Goal: Browse casually: Explore the website without a specific task or goal

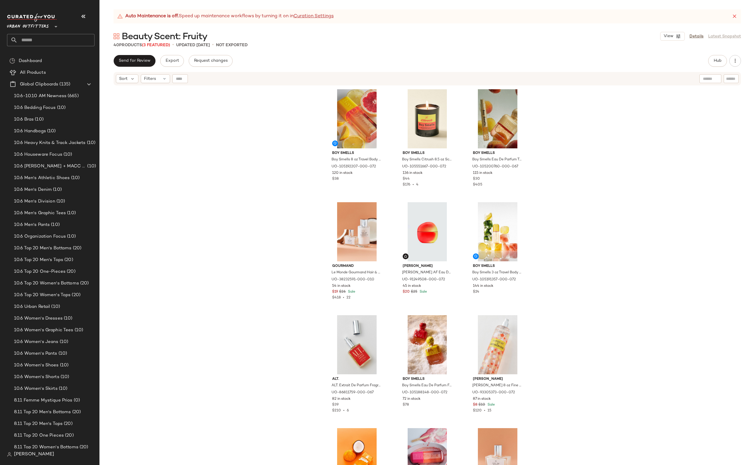
click at [63, 39] on input "text" at bounding box center [56, 40] width 77 height 12
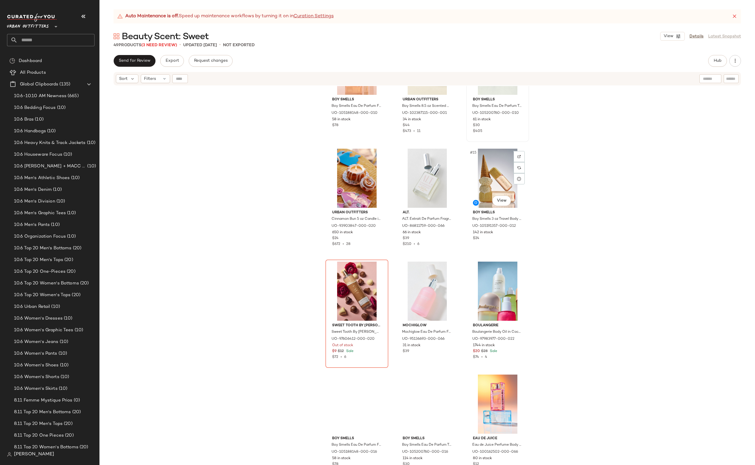
scroll to position [428, 0]
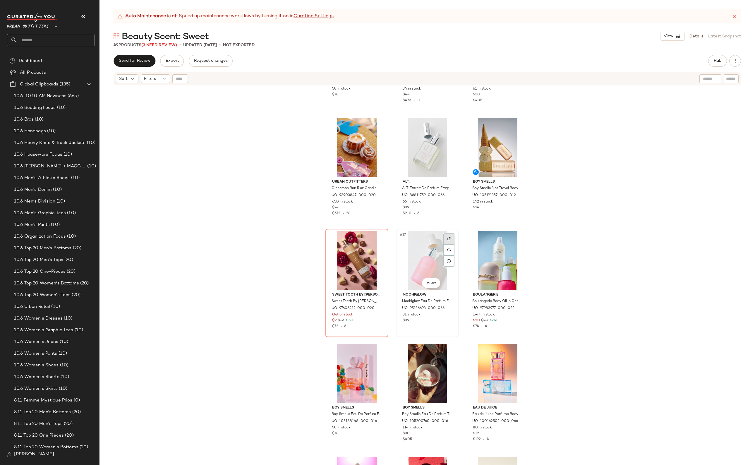
click at [447, 237] on img at bounding box center [449, 239] width 4 height 4
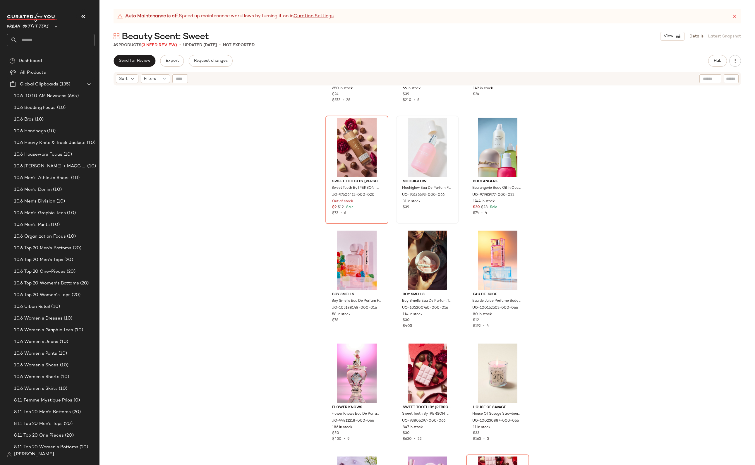
scroll to position [539, 0]
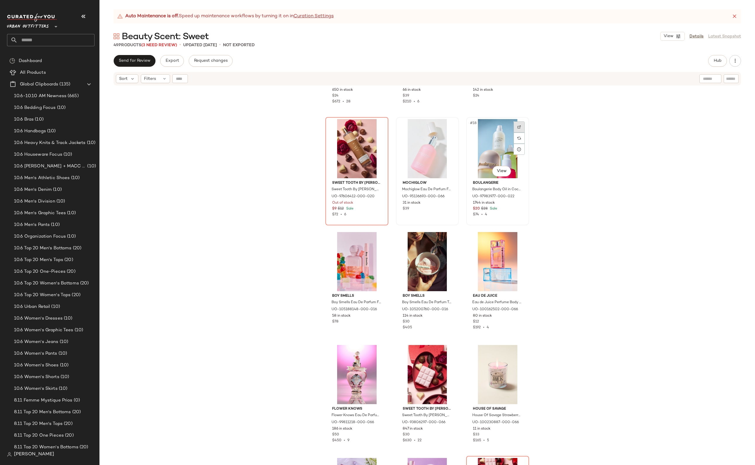
click at [515, 126] on div at bounding box center [518, 126] width 11 height 11
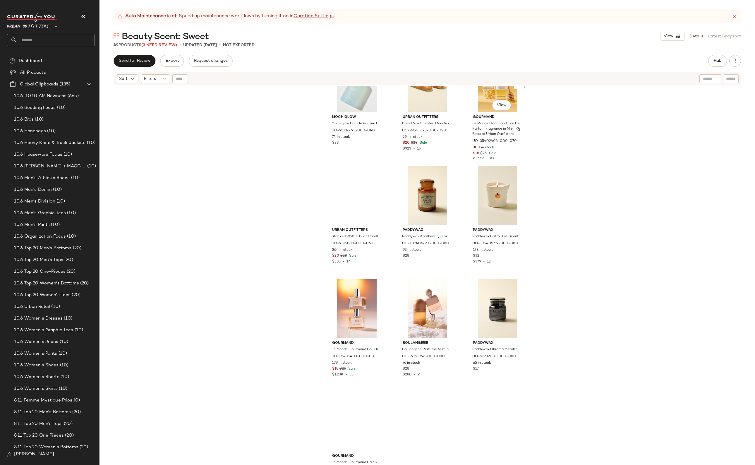
scroll to position [1527, 0]
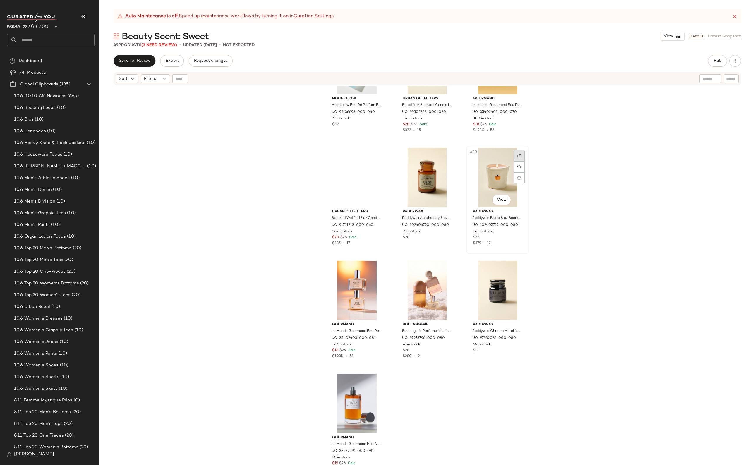
click at [517, 154] on img at bounding box center [519, 156] width 4 height 4
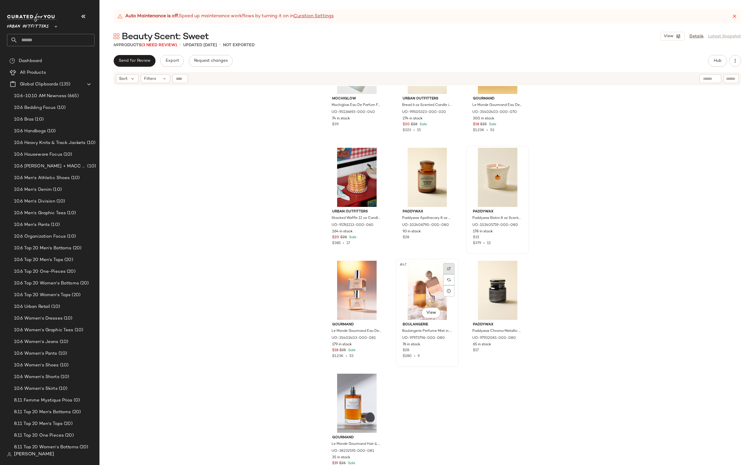
click at [445, 264] on div at bounding box center [448, 268] width 11 height 11
click at [379, 272] on div at bounding box center [378, 268] width 11 height 11
click at [377, 382] on img at bounding box center [379, 382] width 4 height 4
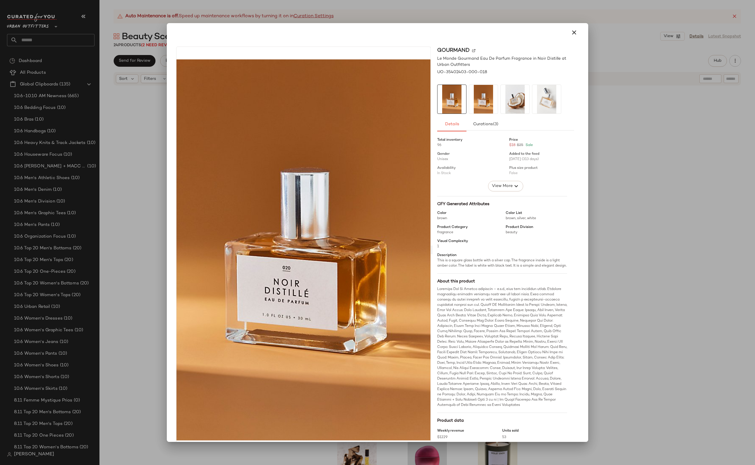
click at [396, 17] on div at bounding box center [377, 232] width 755 height 465
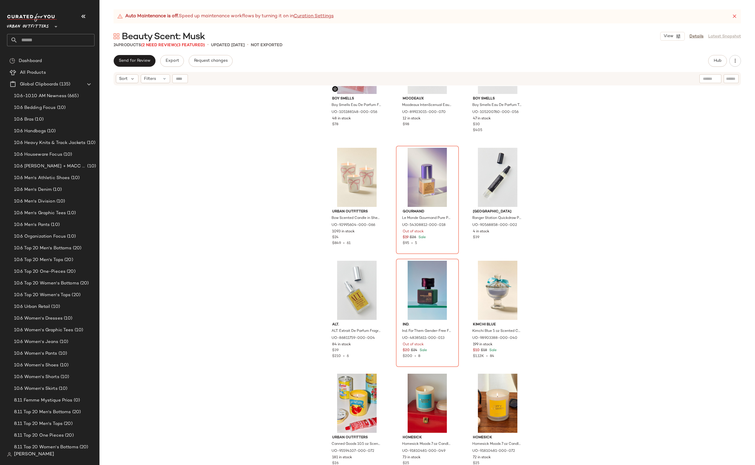
scroll to position [511, 0]
